Goal: Task Accomplishment & Management: Use online tool/utility

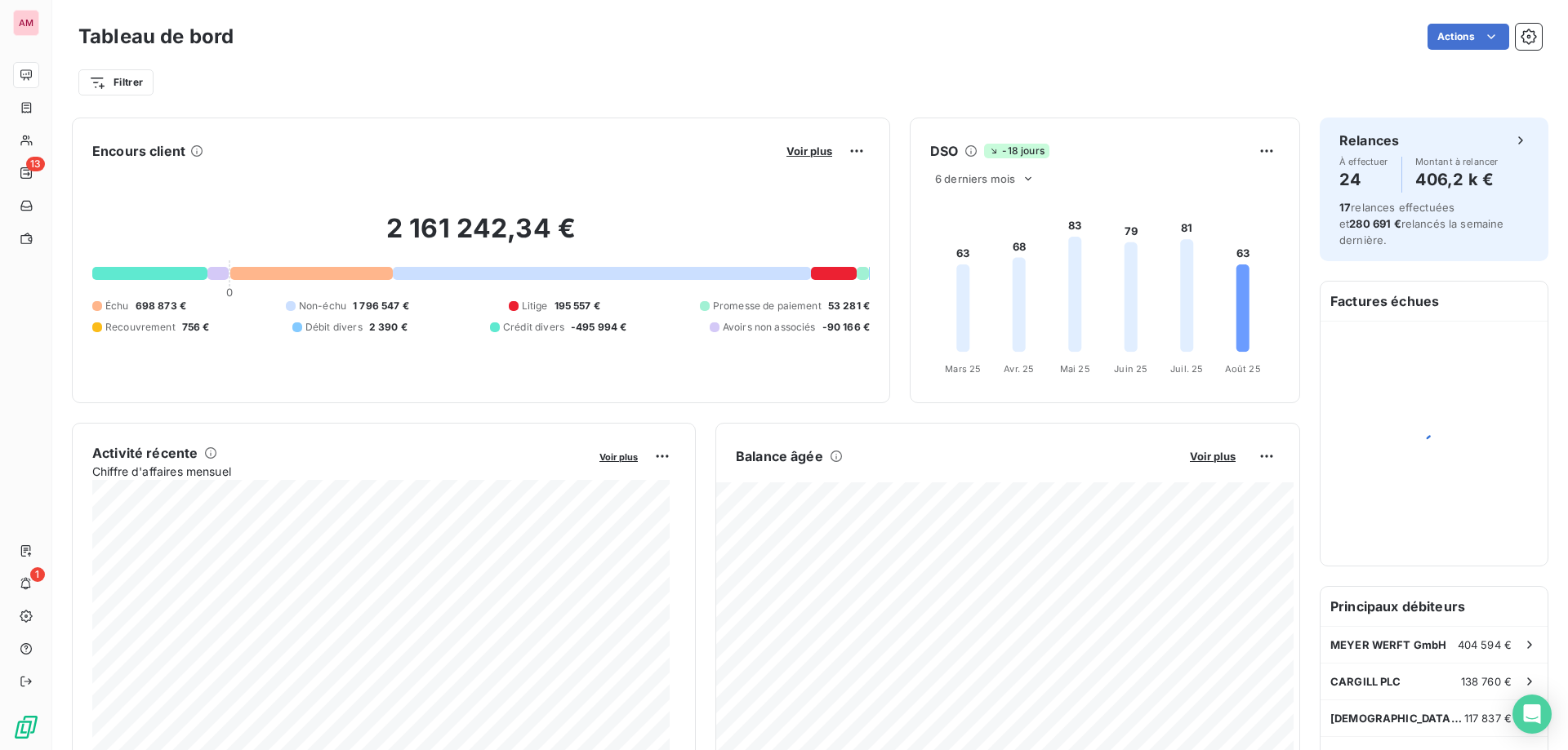
click at [400, 63] on div "Filtrer" at bounding box center [809, 75] width 1463 height 44
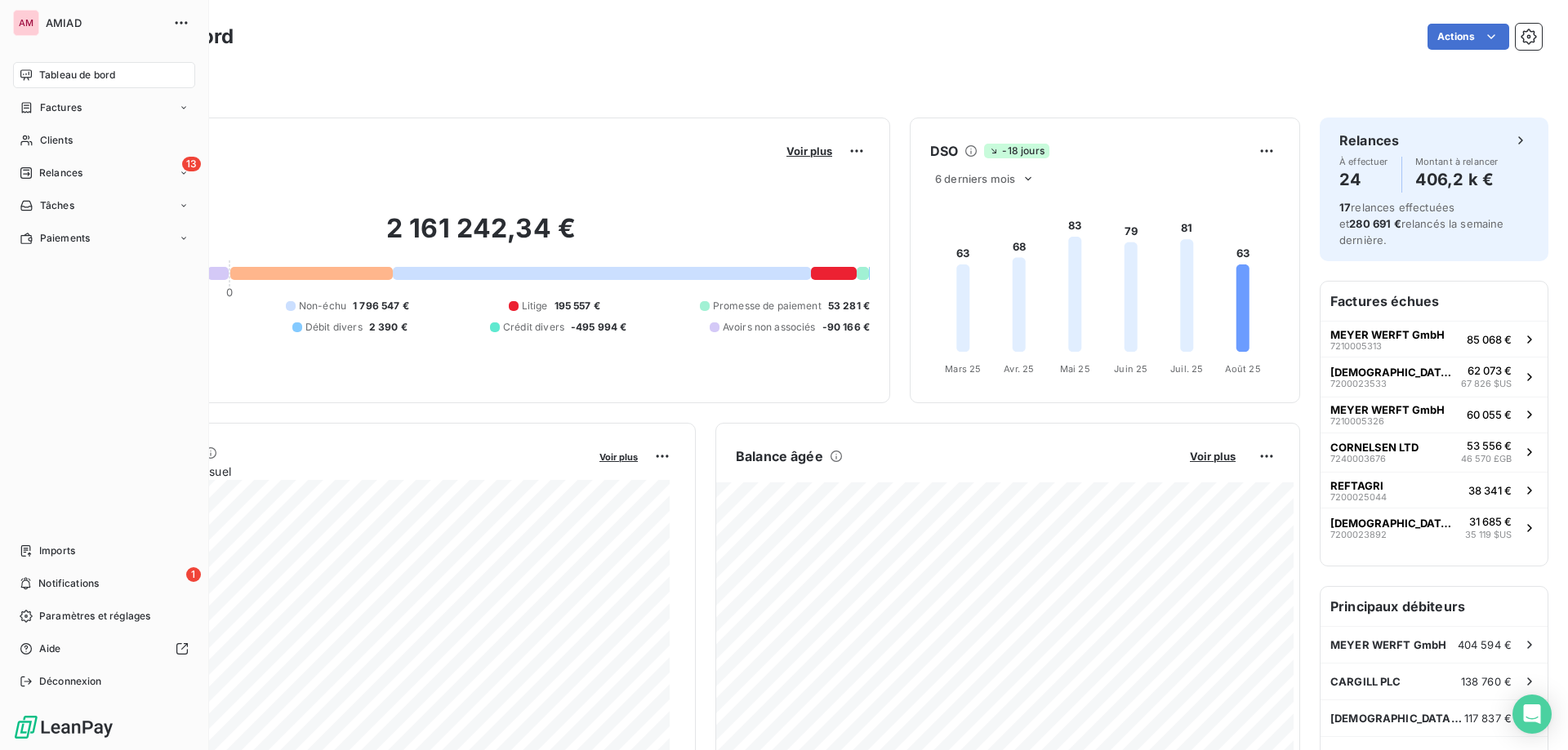
click at [43, 548] on span "Imports" at bounding box center [57, 550] width 36 height 15
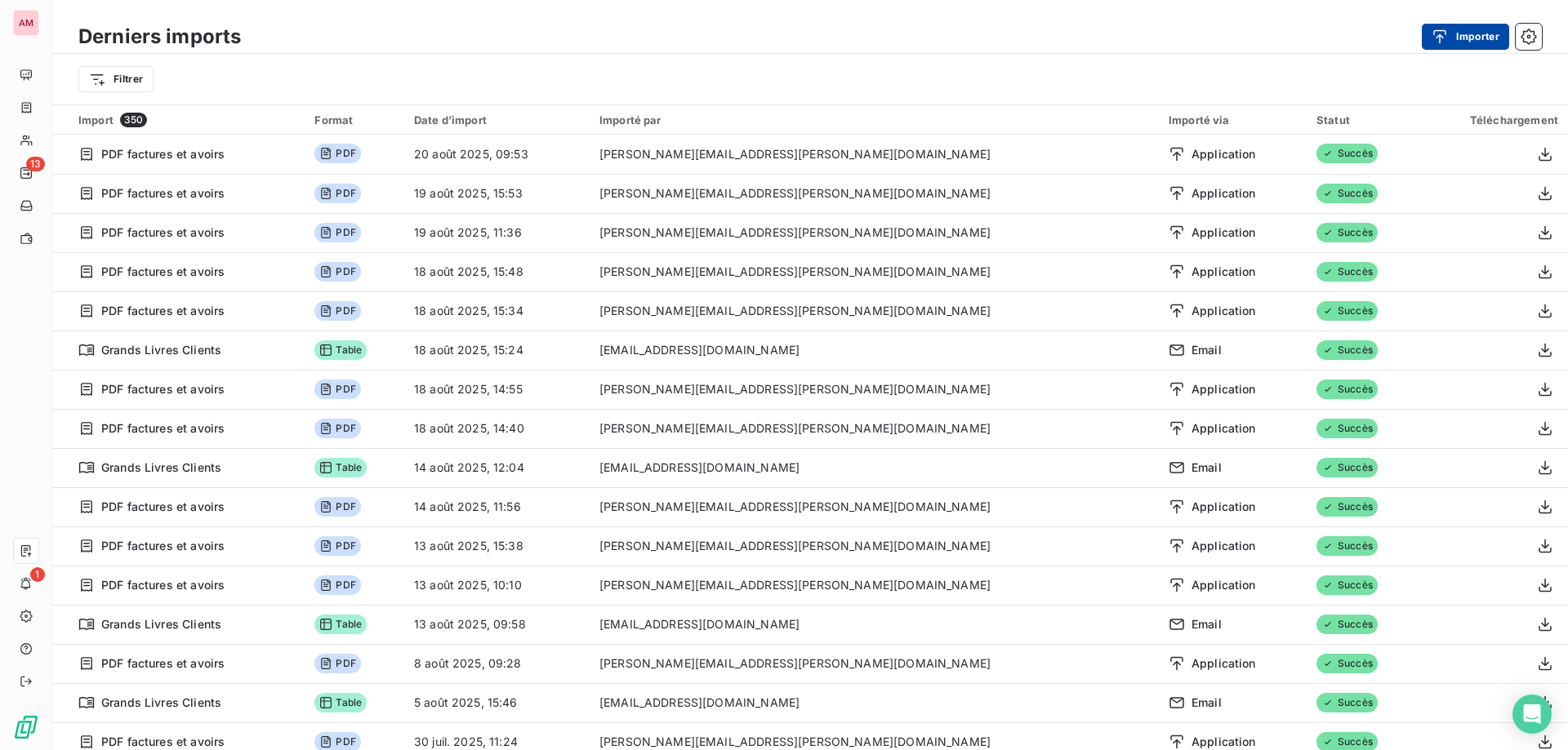
click at [1430, 35] on button "Importer" at bounding box center [1465, 37] width 88 height 26
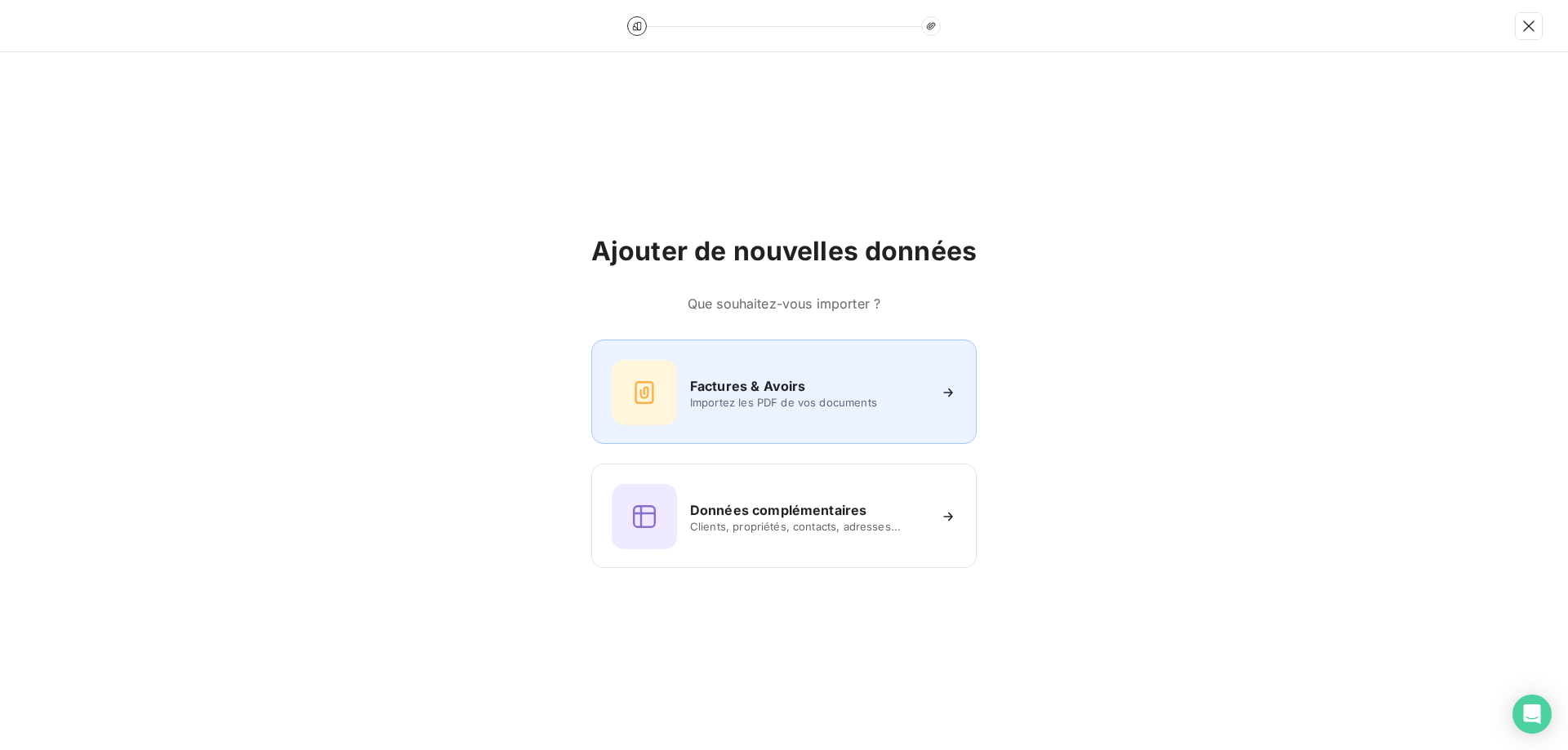
click at [741, 398] on span "Importez les PDF de vos documents" at bounding box center [808, 402] width 237 height 13
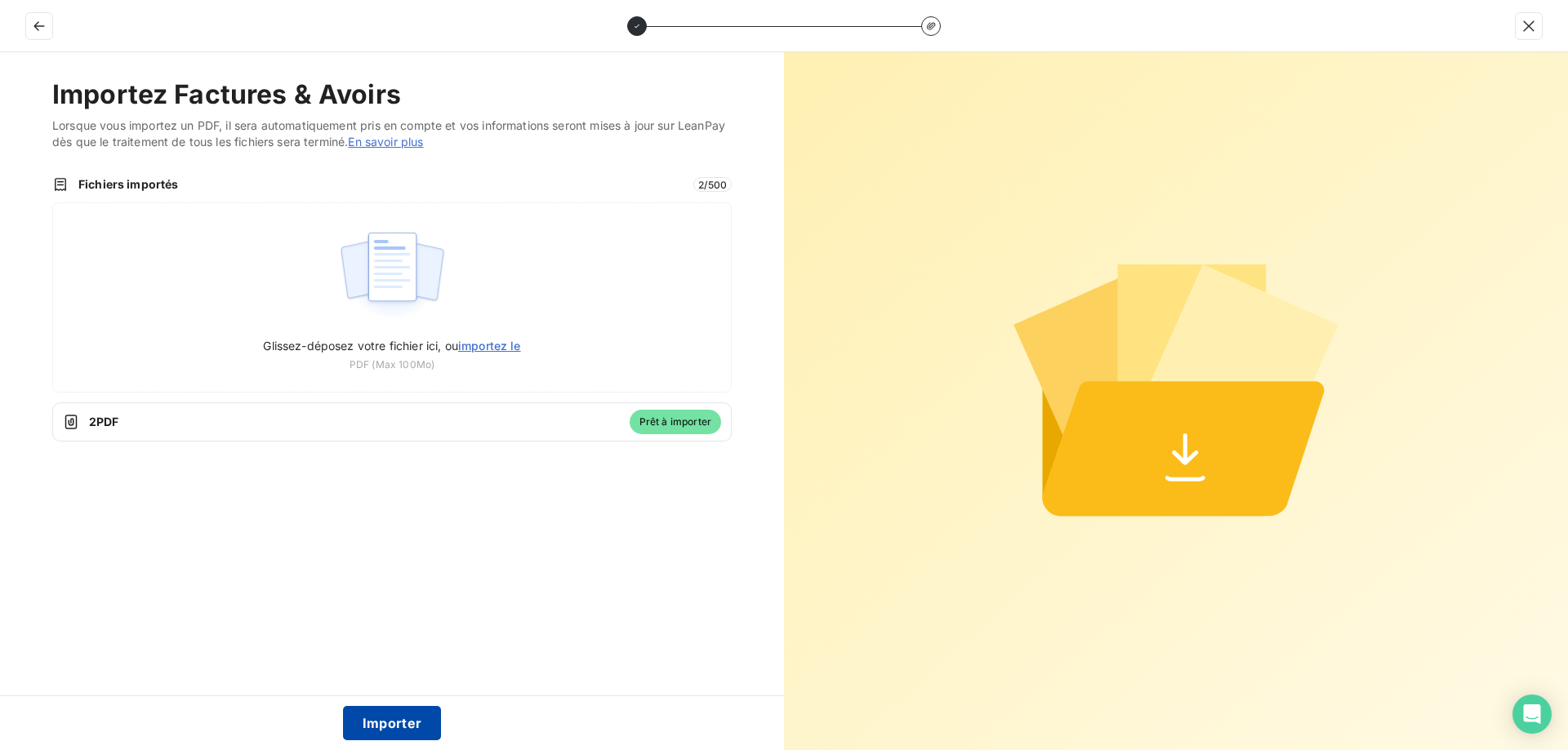
click at [400, 715] on button "Importer" at bounding box center [392, 723] width 99 height 34
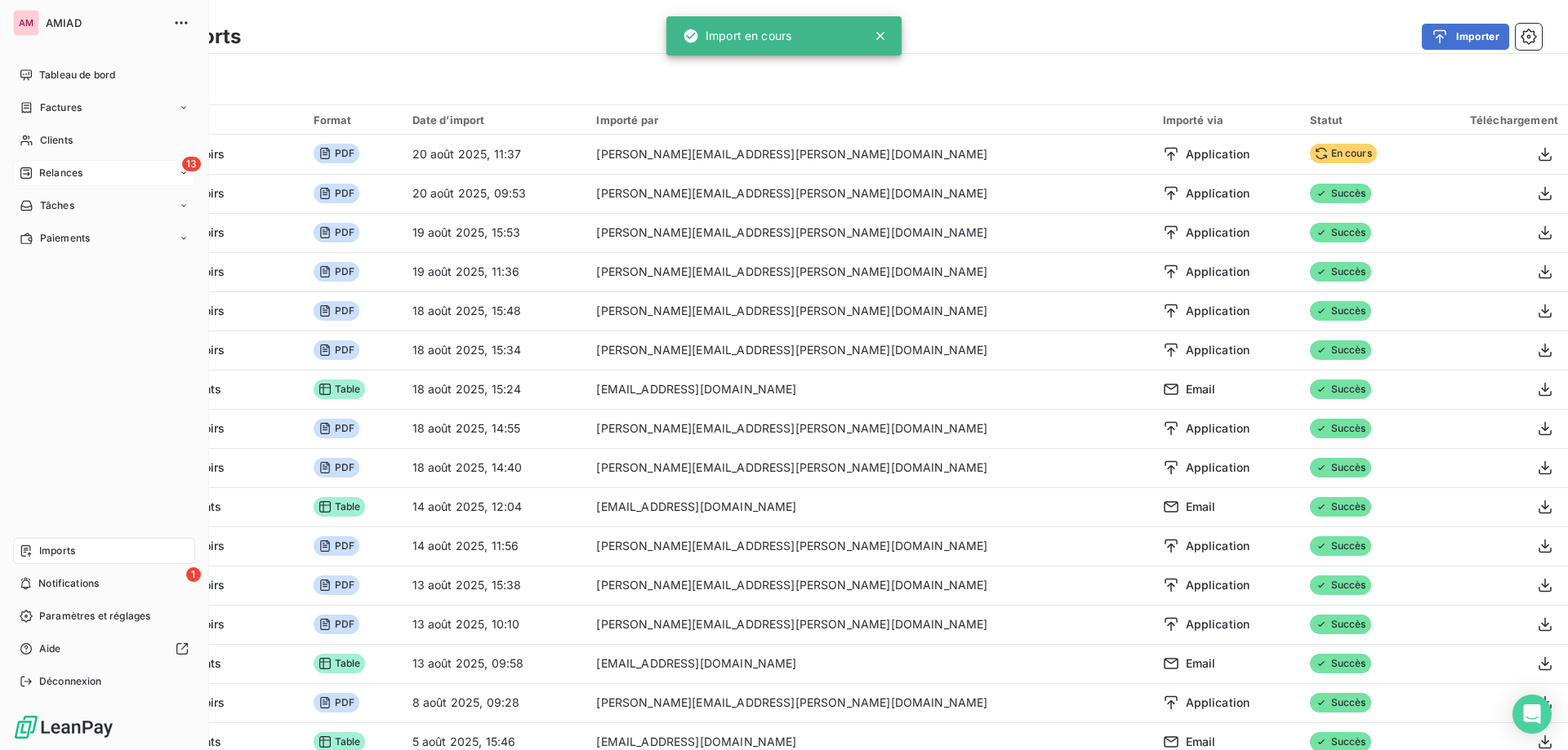
click at [43, 171] on span "Relances" at bounding box center [60, 173] width 43 height 15
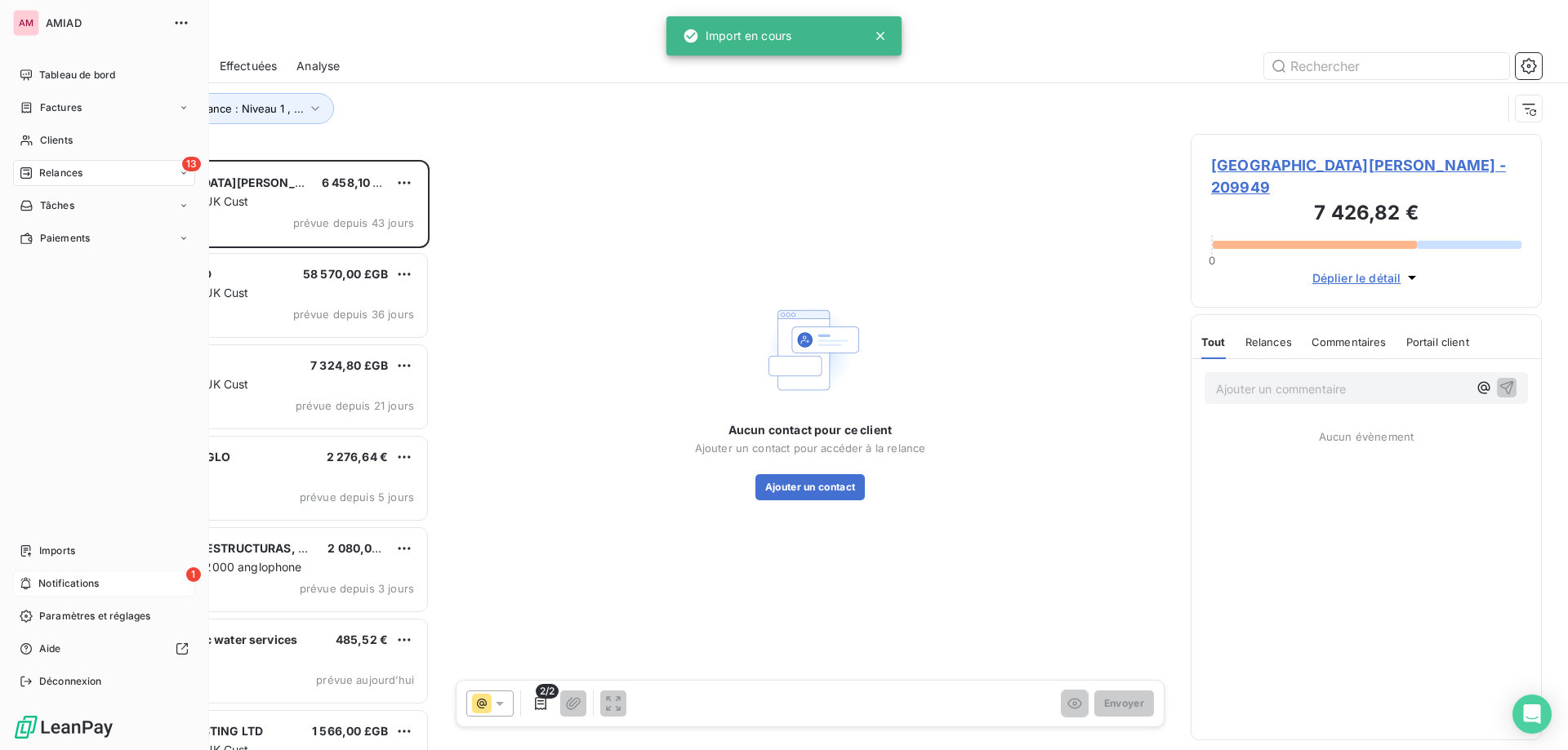
scroll to position [578, 339]
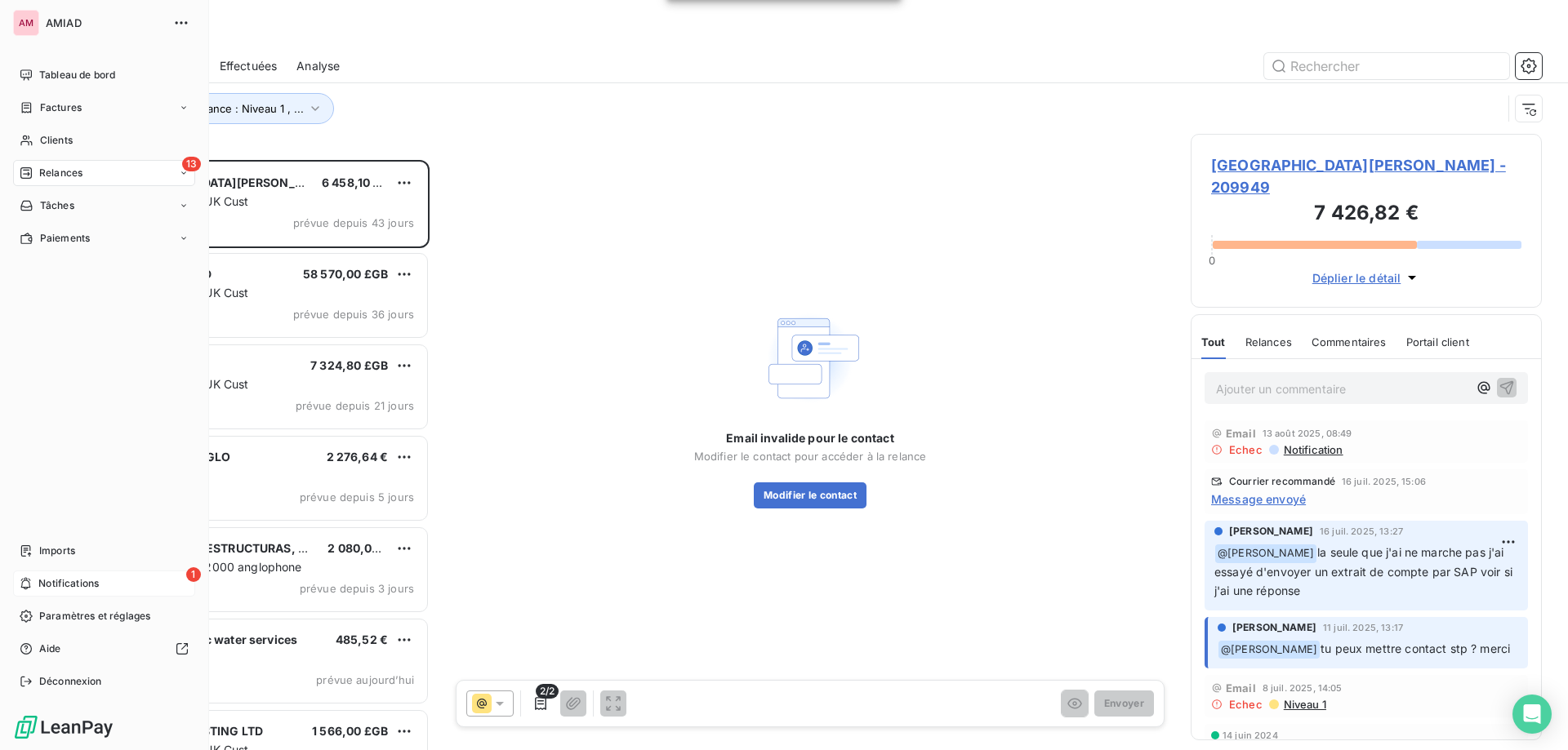
click at [42, 584] on span "Notifications" at bounding box center [68, 584] width 60 height 15
